Goal: Information Seeking & Learning: Learn about a topic

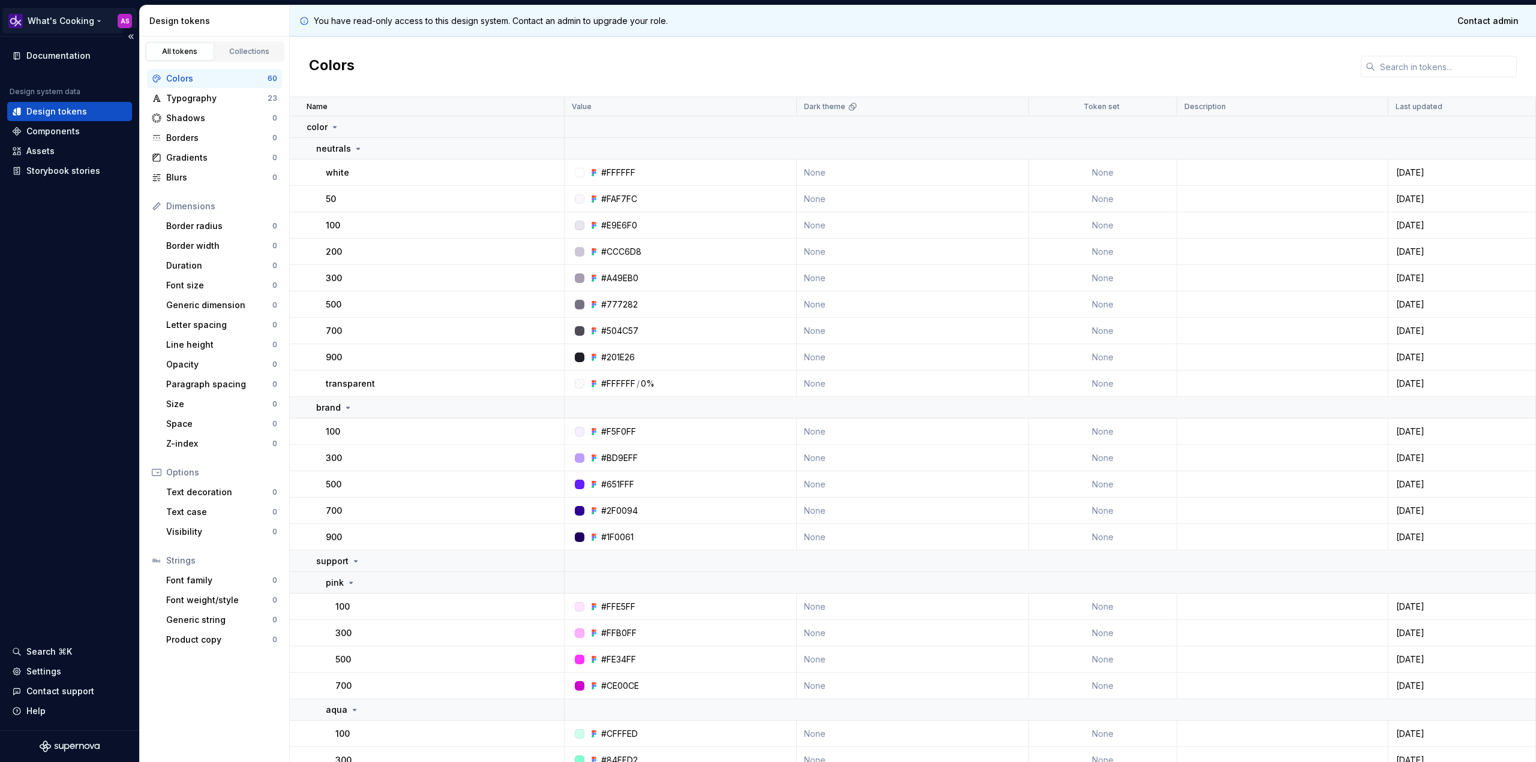
click at [64, 13] on html "What's Cooking AS Documentation Design system data Design tokens Components Ass…" at bounding box center [768, 381] width 1536 height 762
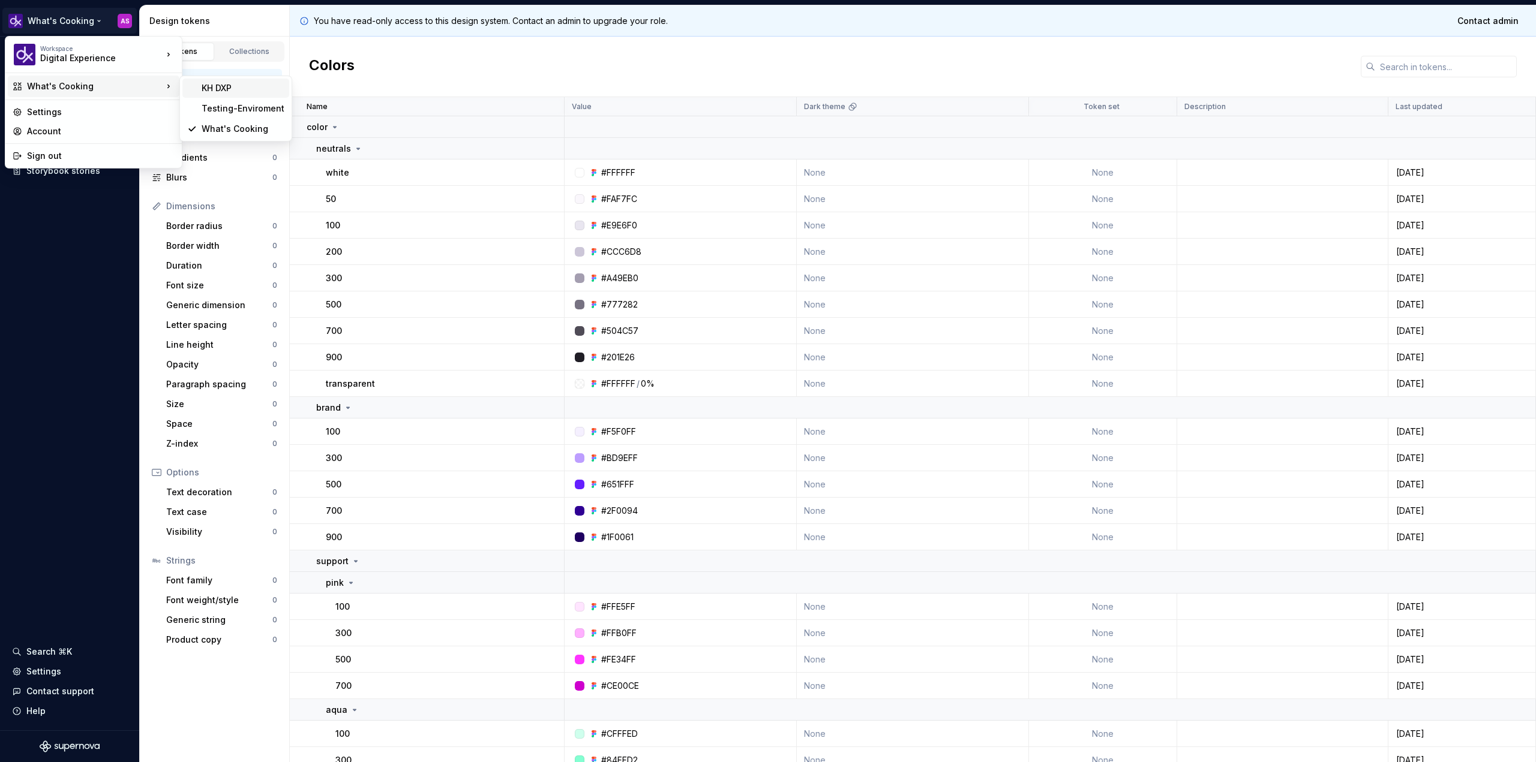
click at [237, 89] on div "KH DXP" at bounding box center [243, 88] width 83 height 12
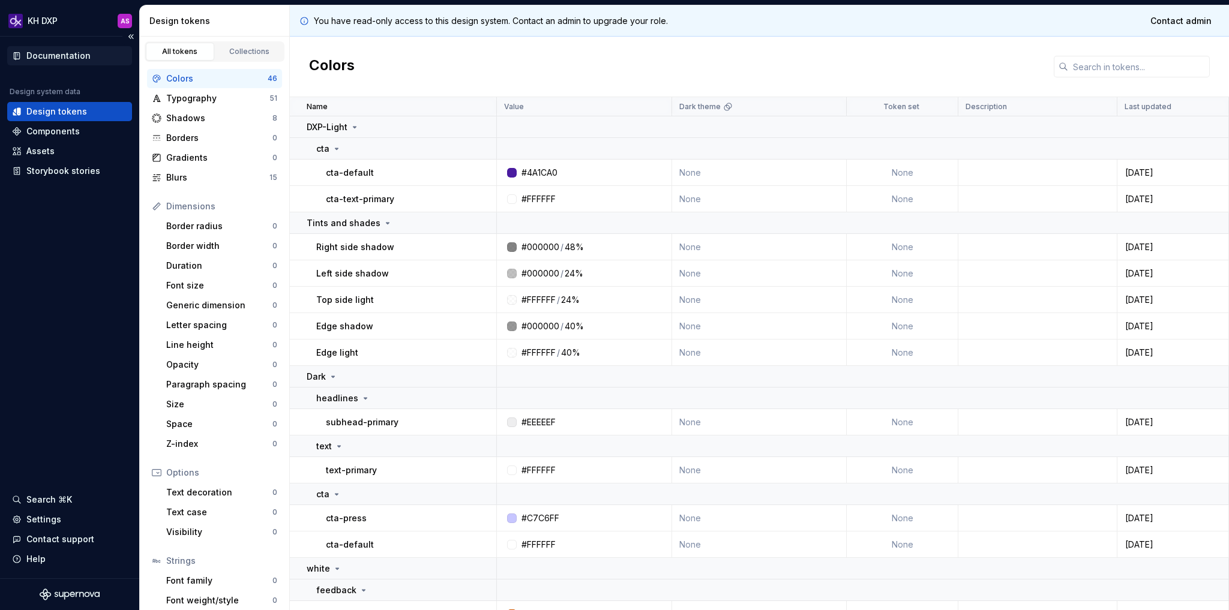
click at [68, 58] on div "Documentation" at bounding box center [58, 56] width 64 height 12
